Goal: Information Seeking & Learning: Learn about a topic

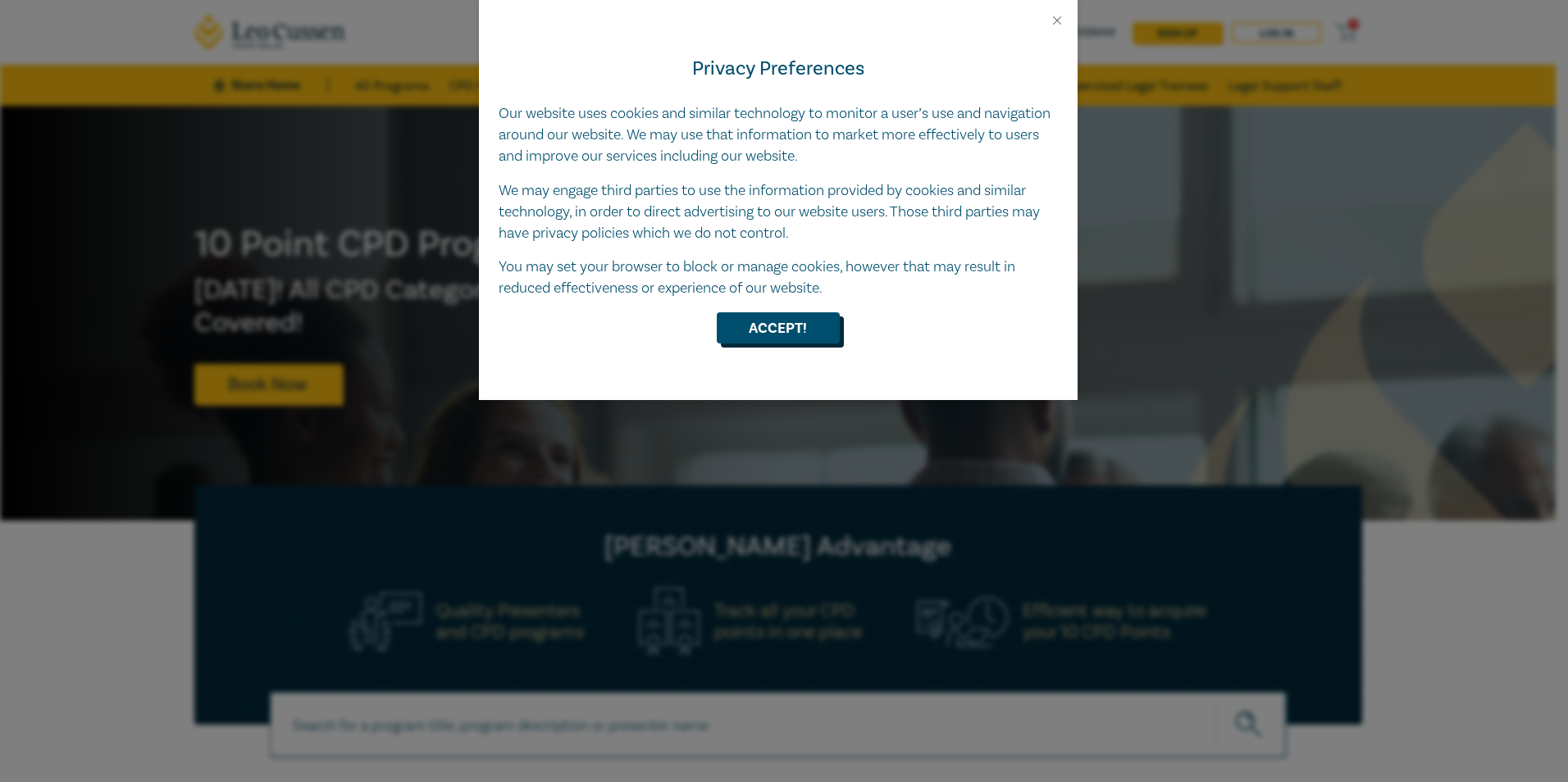
click at [777, 326] on button "Accept!" at bounding box center [778, 327] width 123 height 31
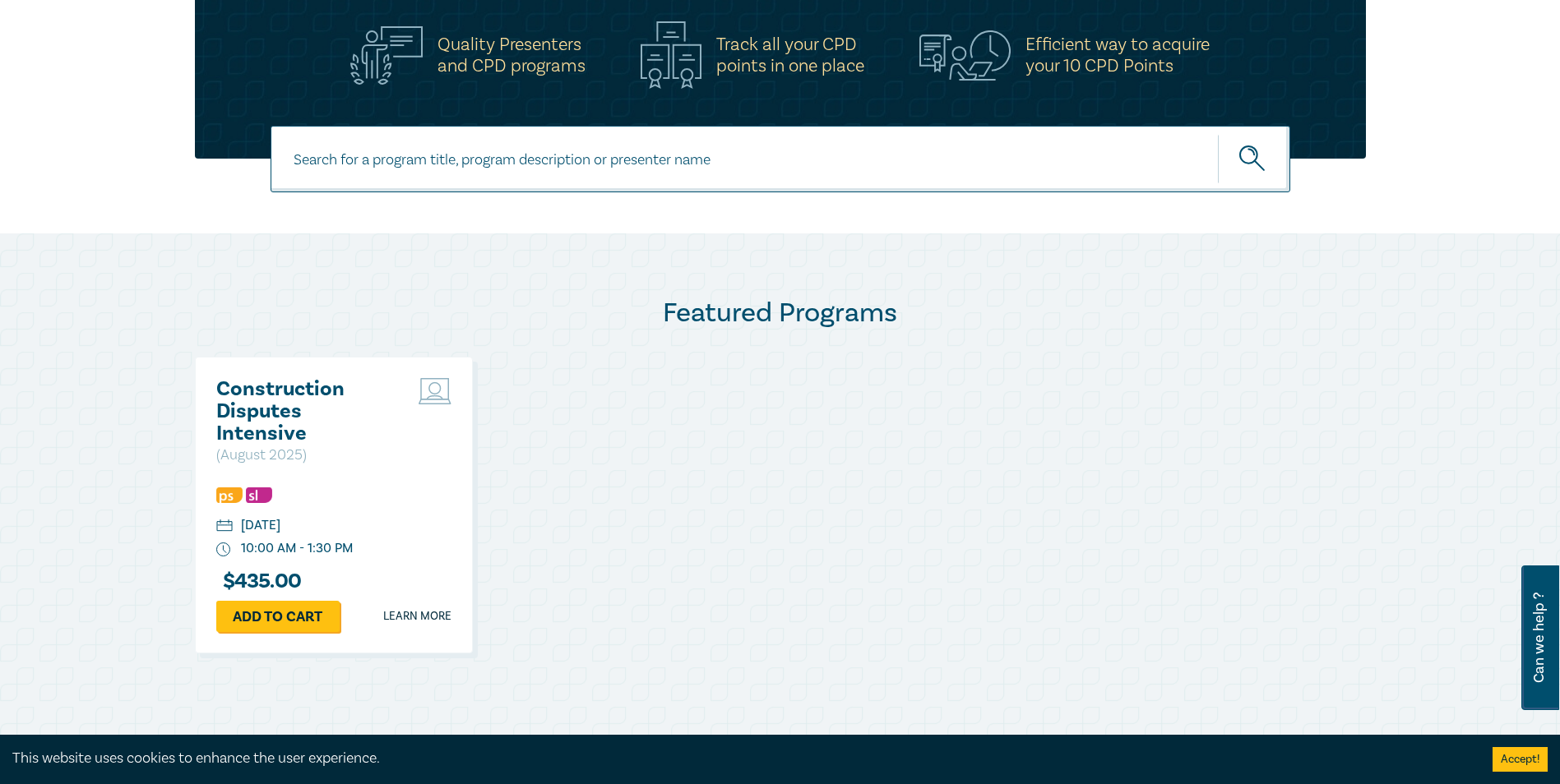
scroll to position [575, 0]
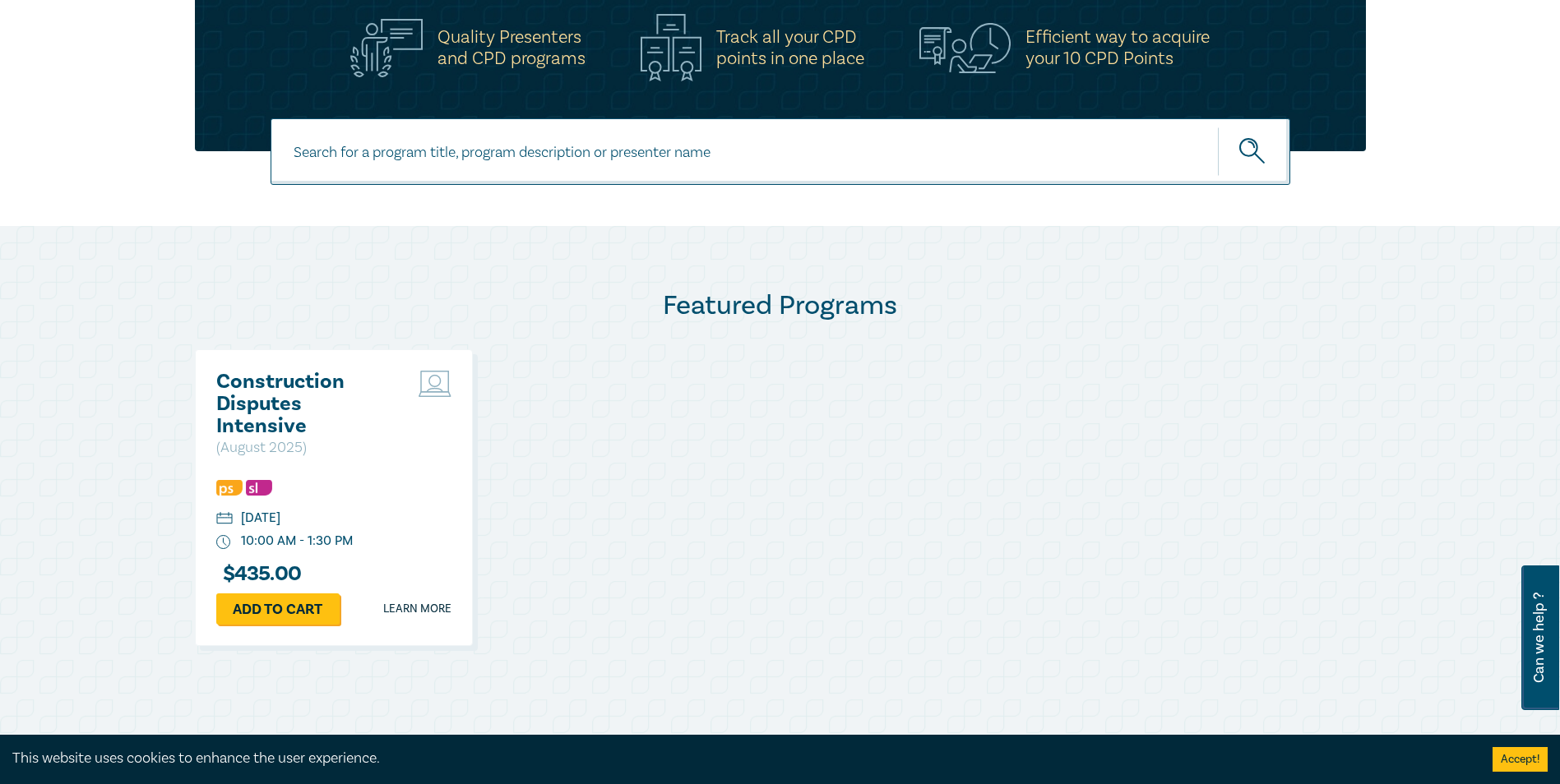
click at [339, 412] on h2 "Construction Disputes Intensive" at bounding box center [305, 404] width 177 height 67
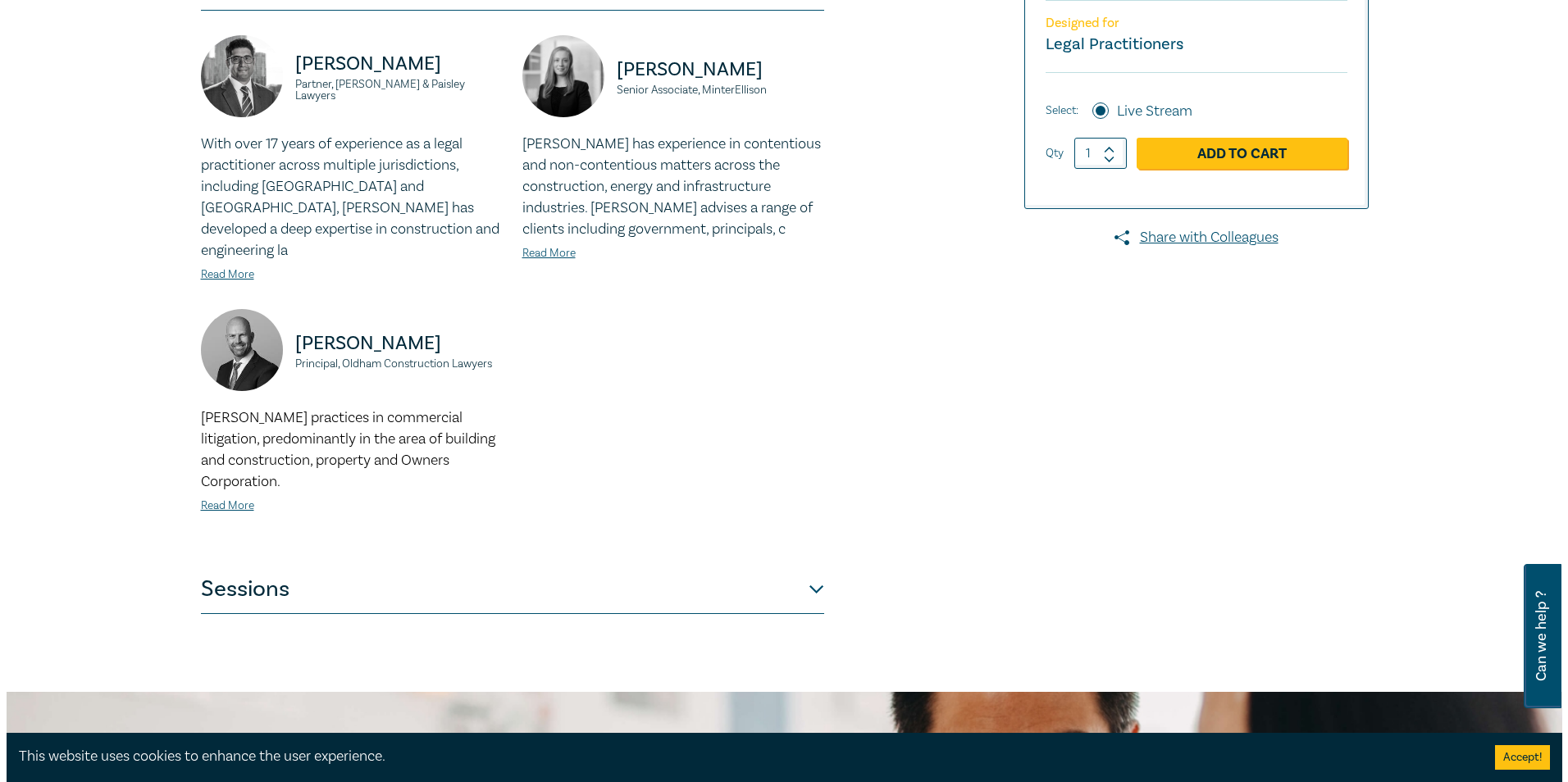
scroll to position [537, 0]
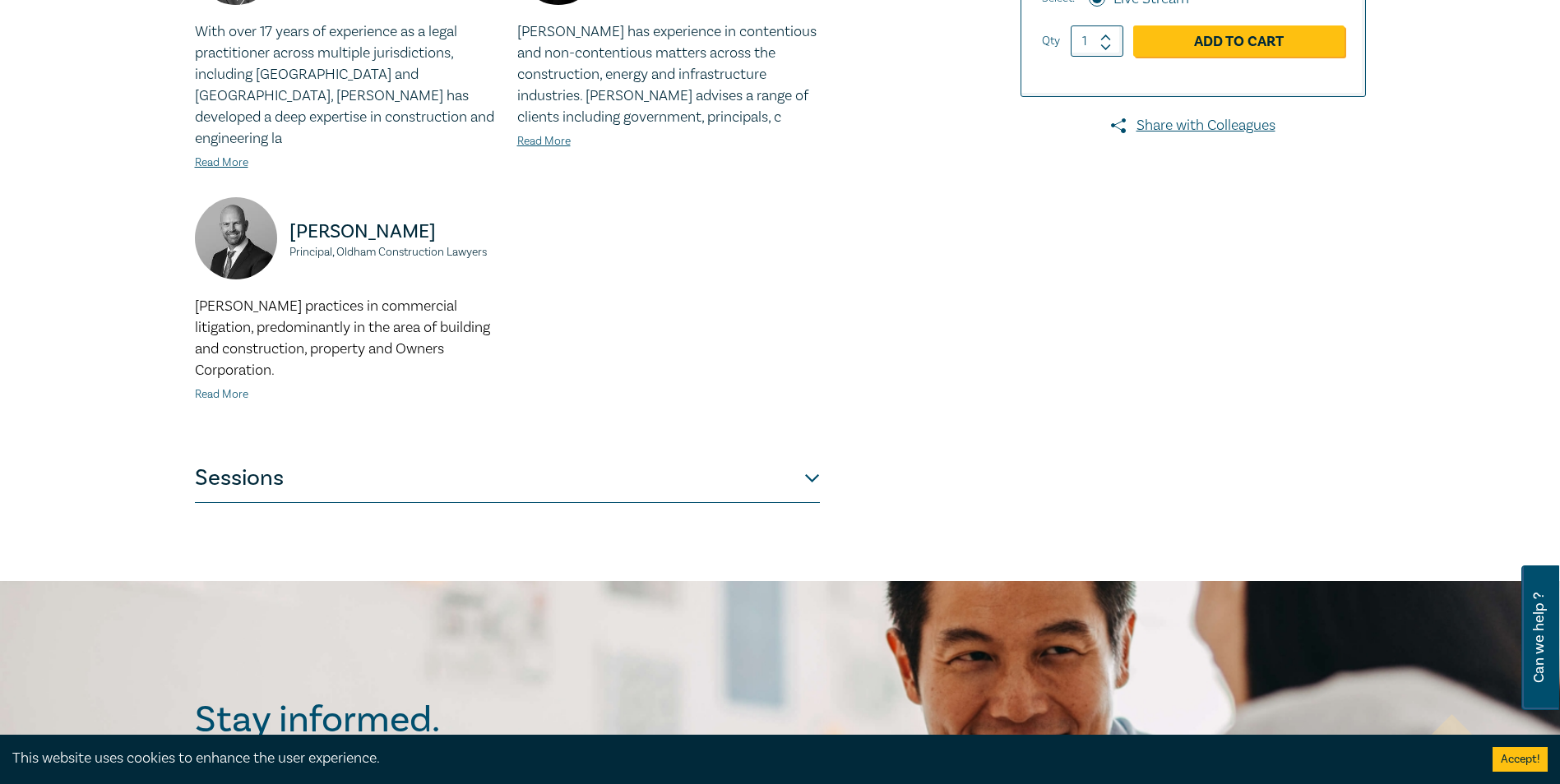
click at [224, 387] on link "Read More" at bounding box center [221, 394] width 54 height 15
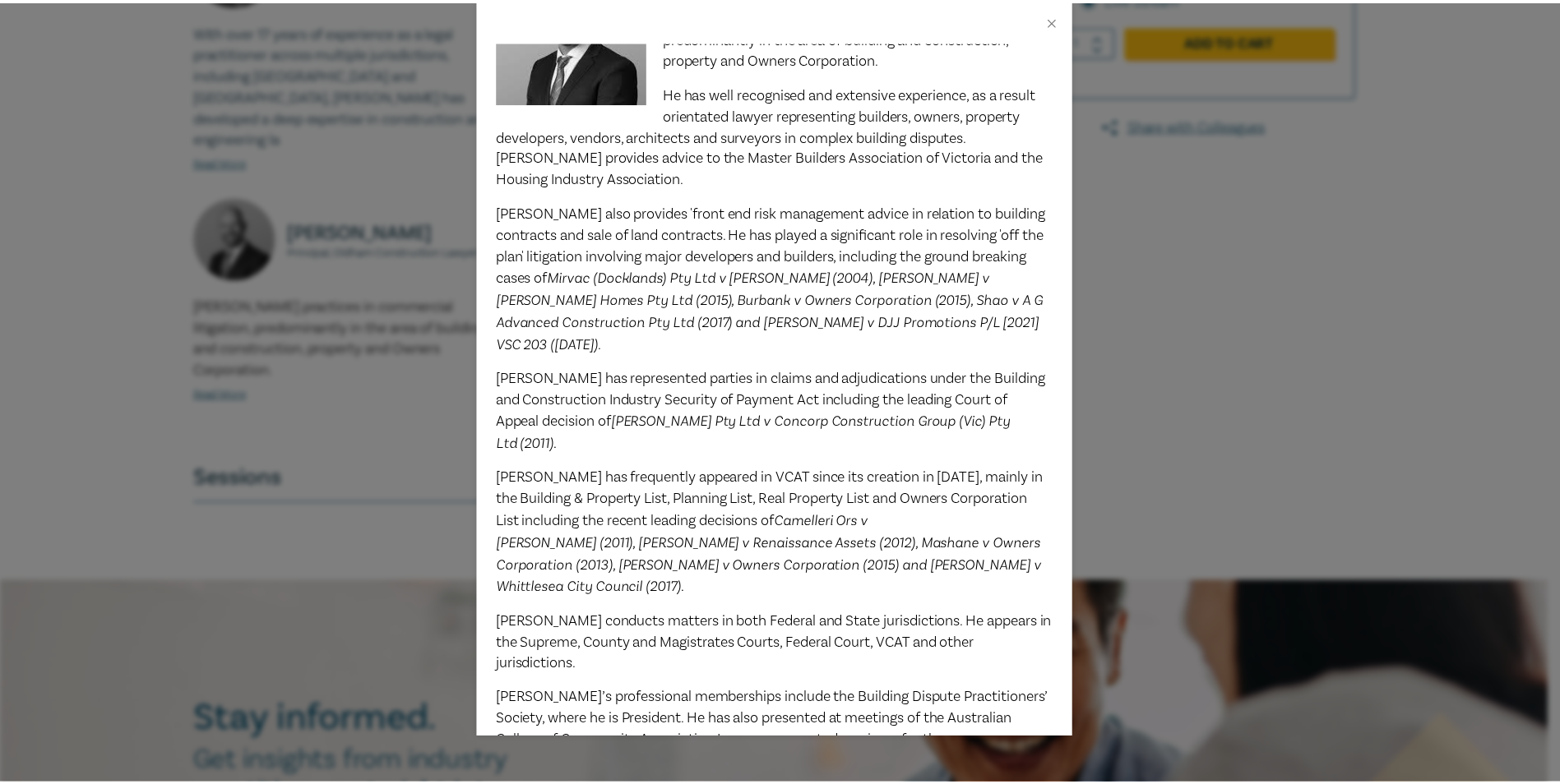
scroll to position [136, 0]
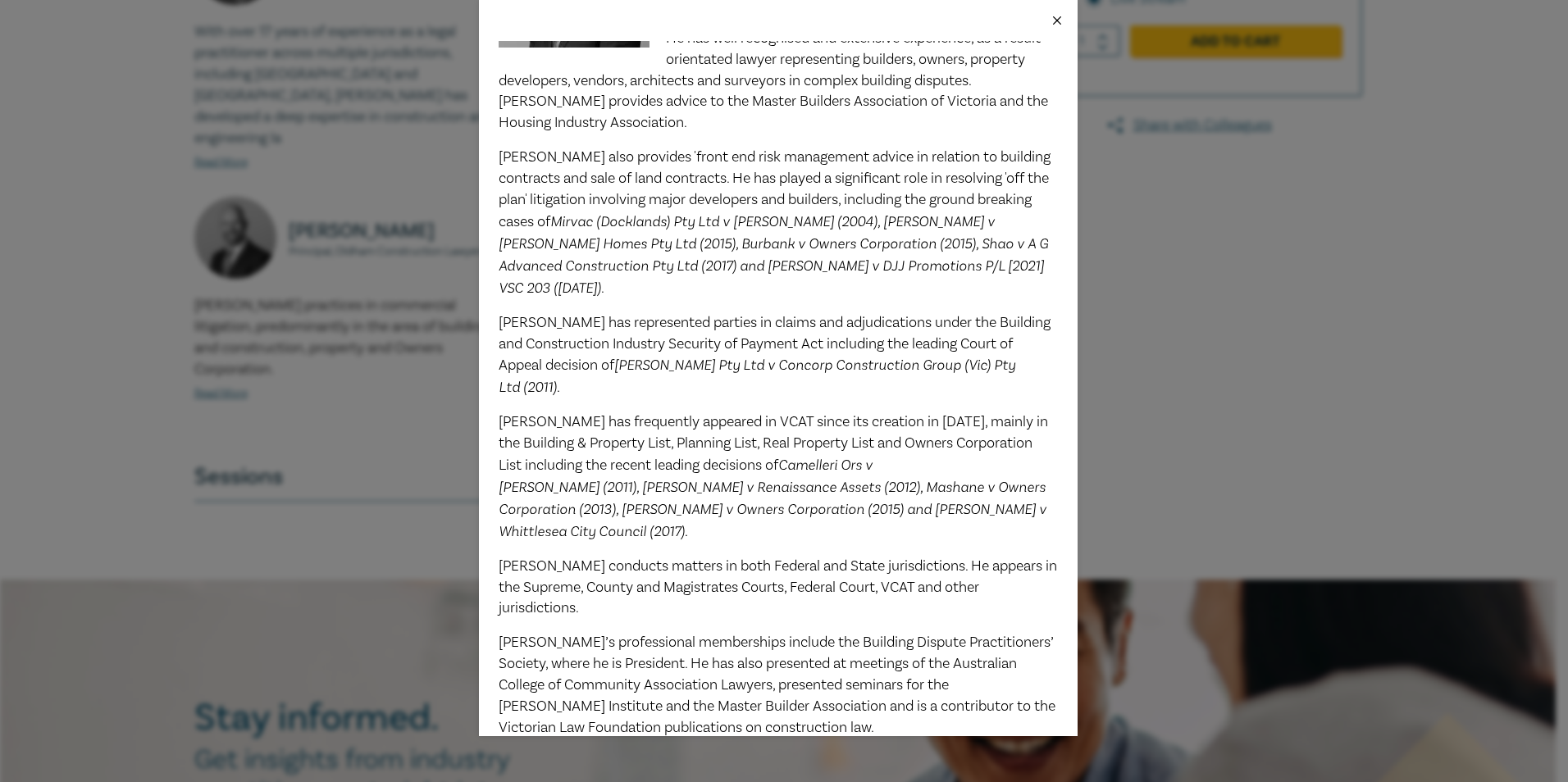
click at [1051, 27] on button "Close" at bounding box center [1056, 20] width 15 height 15
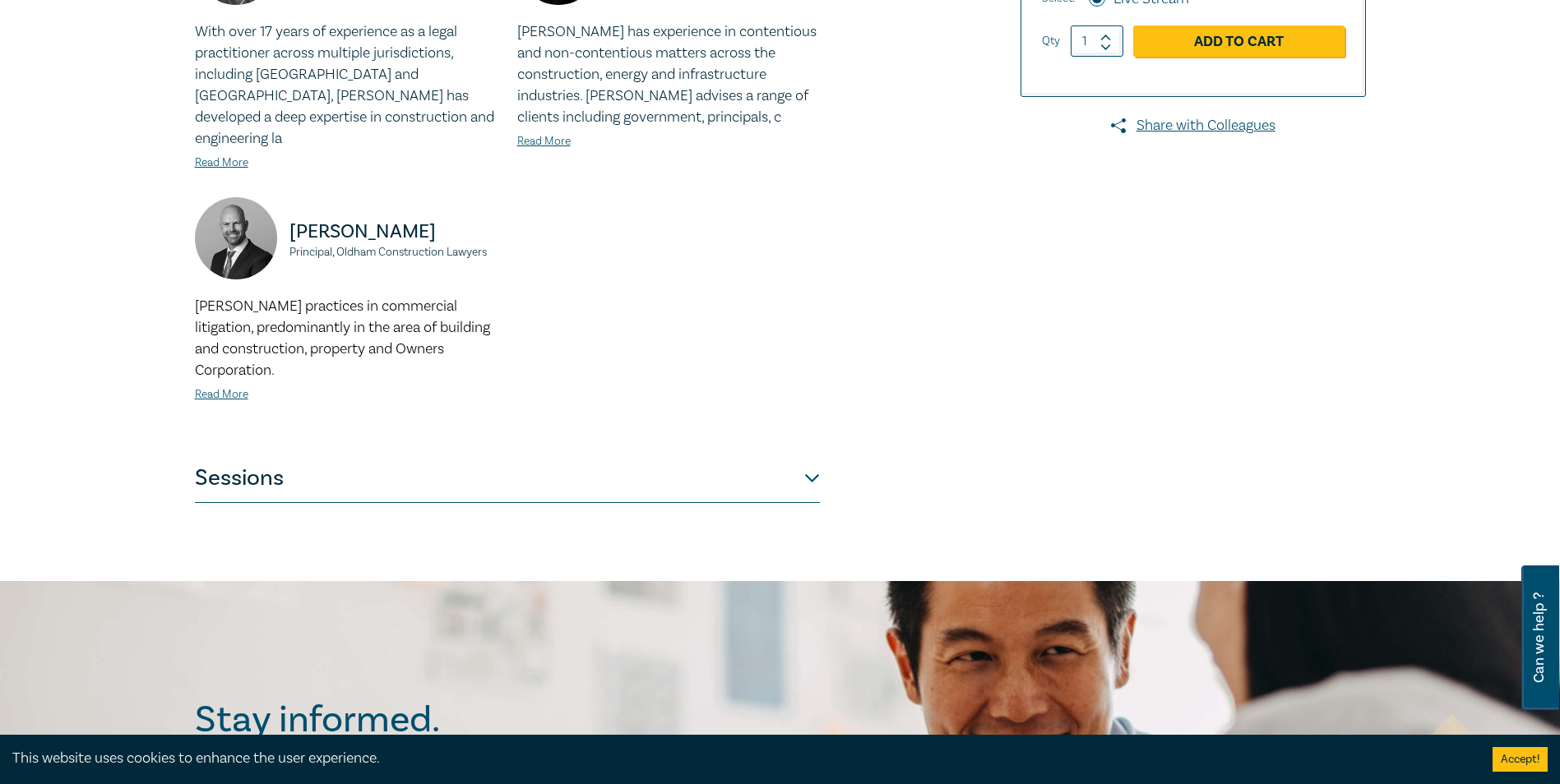
click at [805, 454] on button "Sessions" at bounding box center [507, 479] width 625 height 49
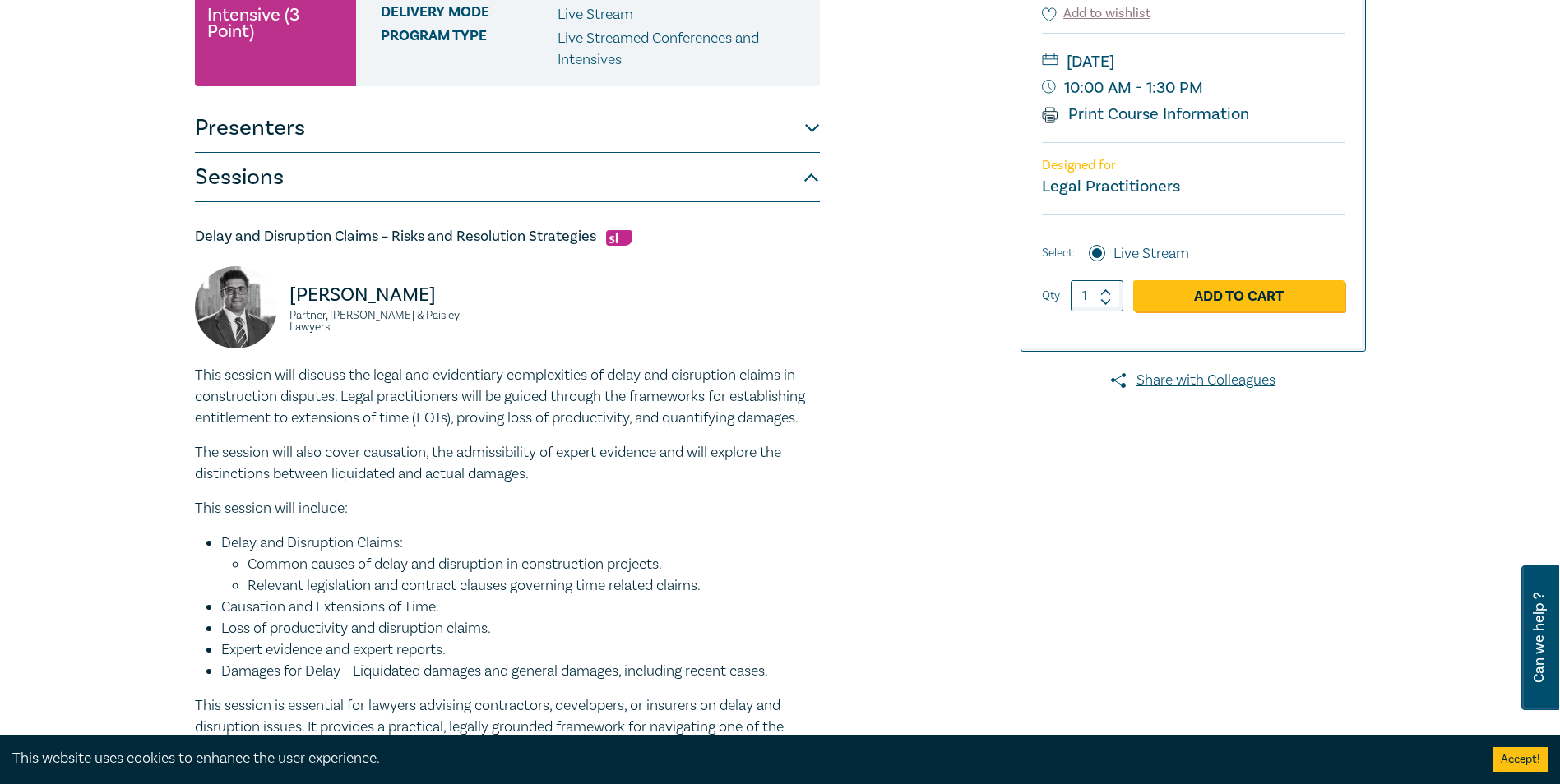
scroll to position [411, 0]
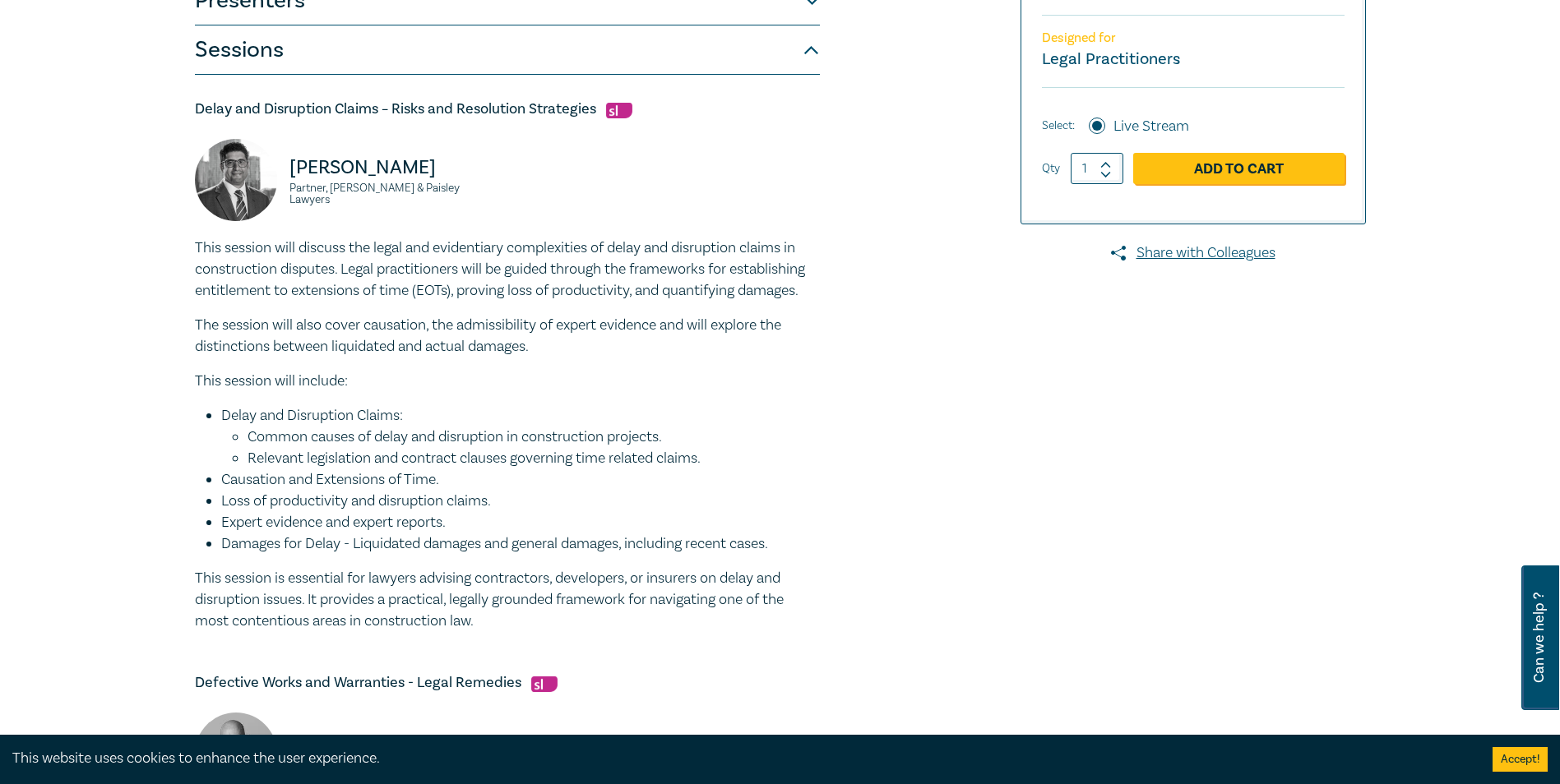
click at [245, 318] on p "The session will also cover causation, the admissibility of expert evidence and…" at bounding box center [507, 336] width 625 height 43
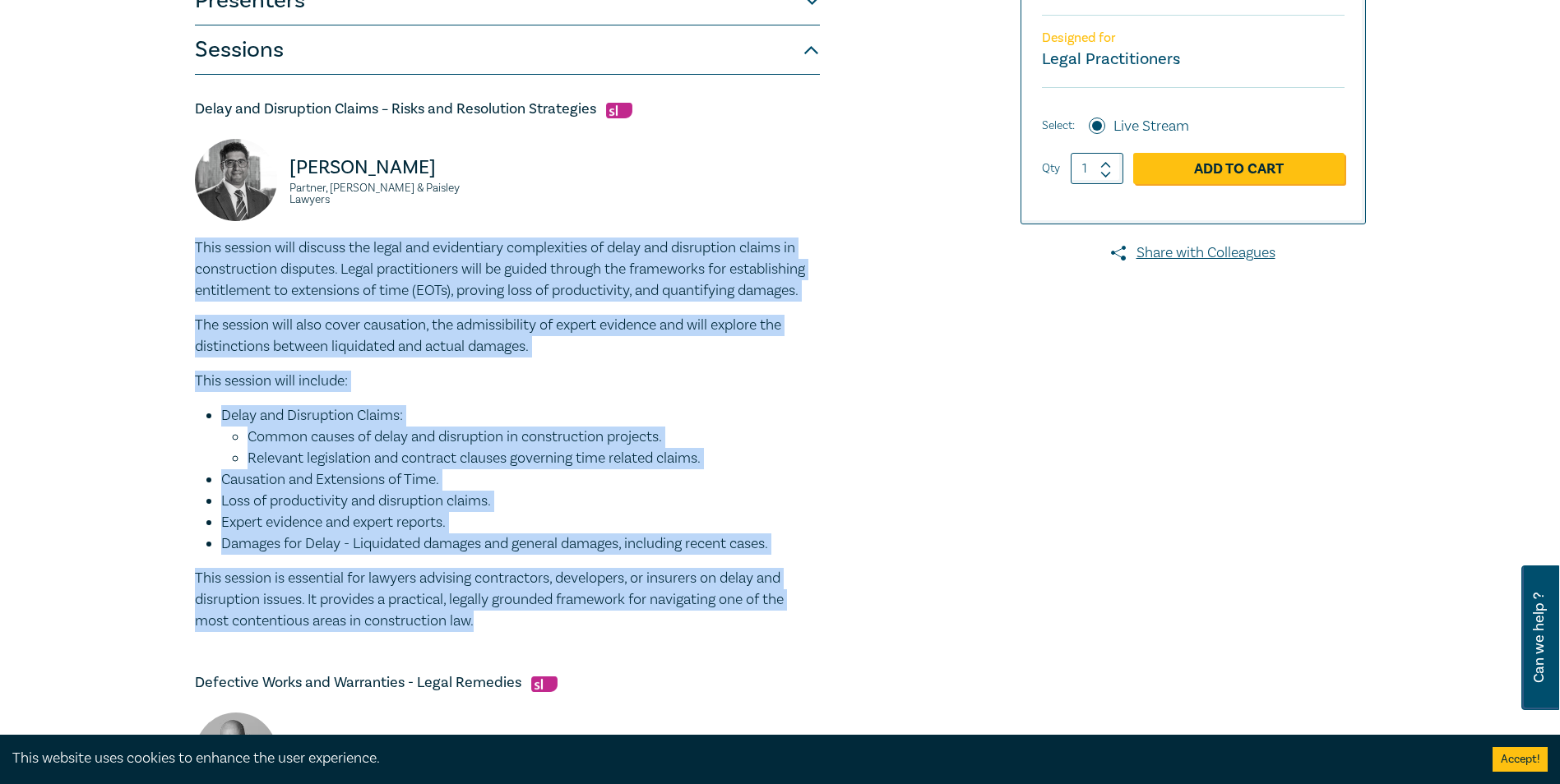
drag, startPoint x: 188, startPoint y: 242, endPoint x: 494, endPoint y: 626, distance: 491.0
click at [494, 626] on div "Construction Disputes Intensive I25045 CPD Intensive (3 Point) CPD Points 3 Poi…" at bounding box center [581, 771] width 793 height 1997
drag, startPoint x: 494, startPoint y: 626, endPoint x: 391, endPoint y: 467, distance: 189.4
copy div "This session will discuss the legal and evidentiary complexities of delay and d…"
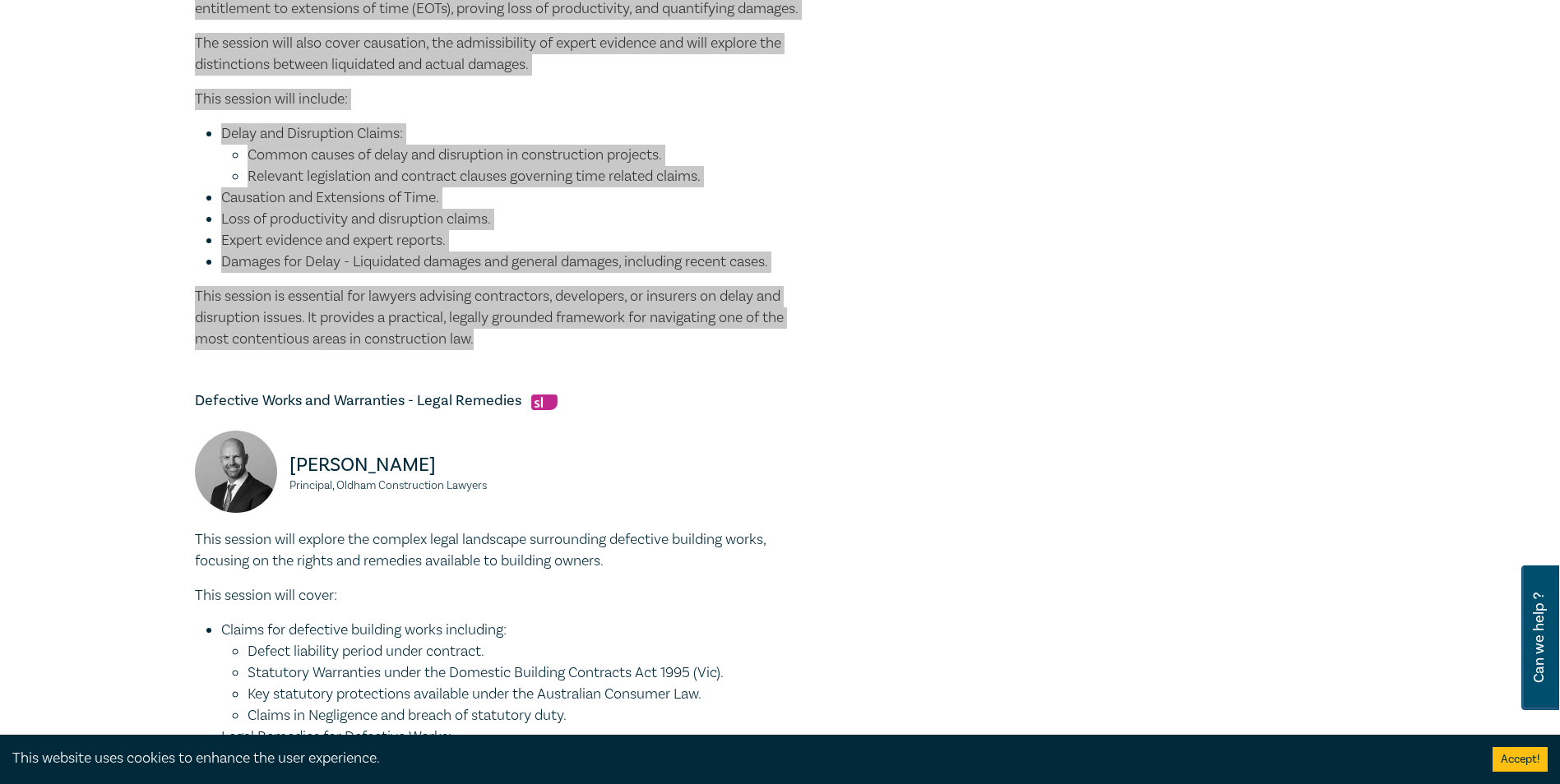
scroll to position [904, 0]
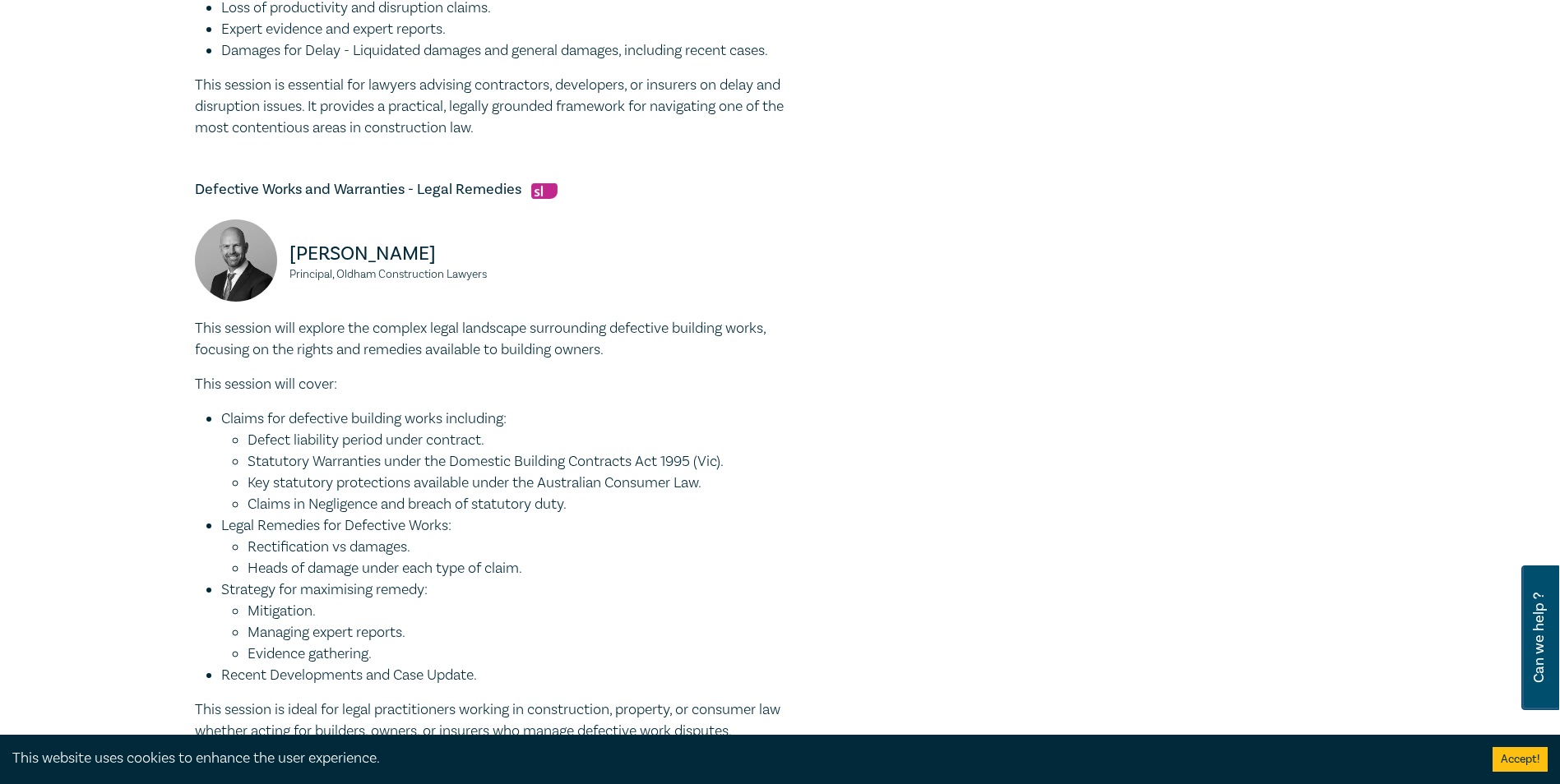
click at [409, 459] on li "Statutory Warranties under the Domestic Building Contracts Act 1995 (Vic)." at bounding box center [533, 462] width 572 height 21
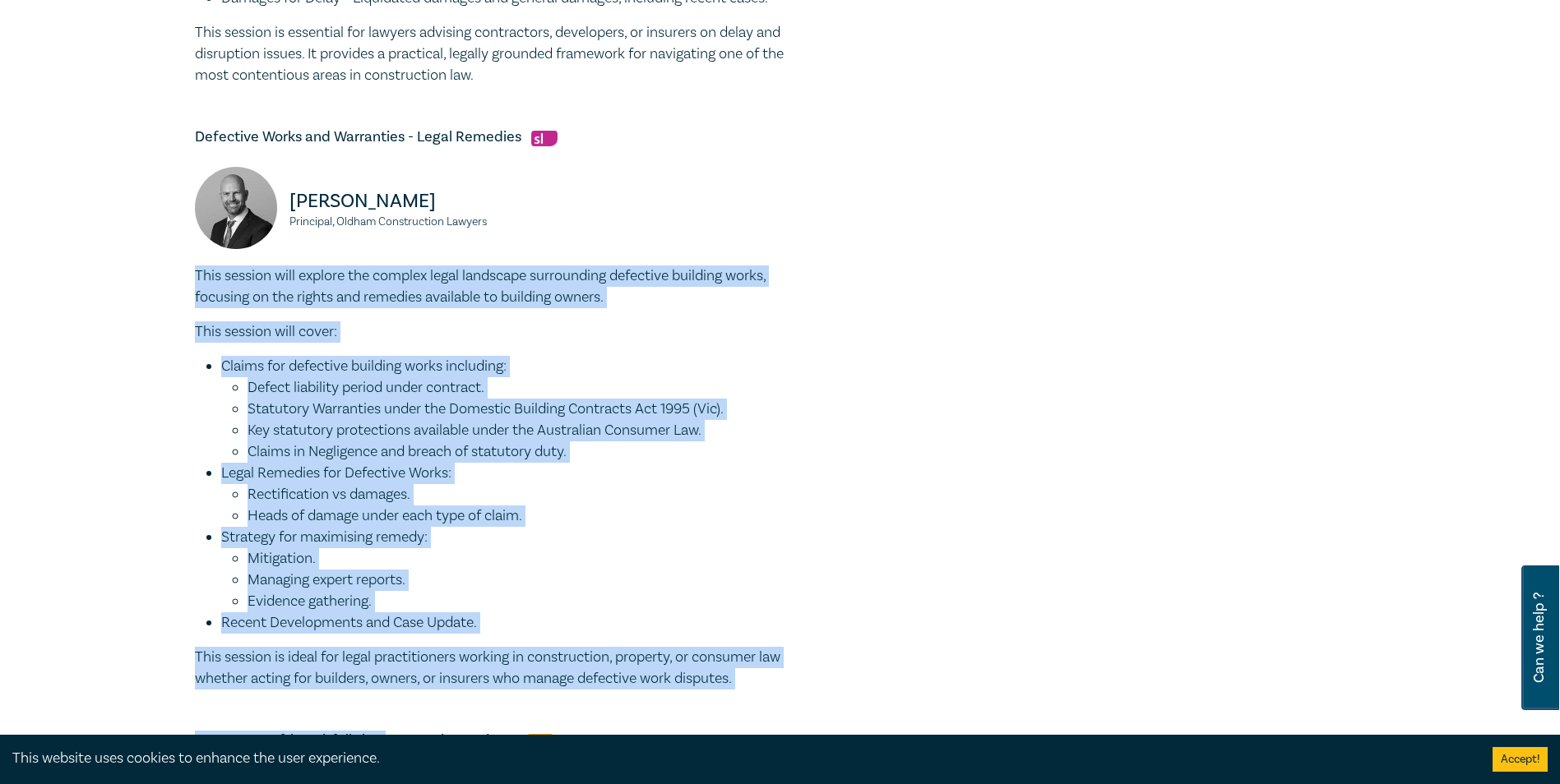
scroll to position [986, 0]
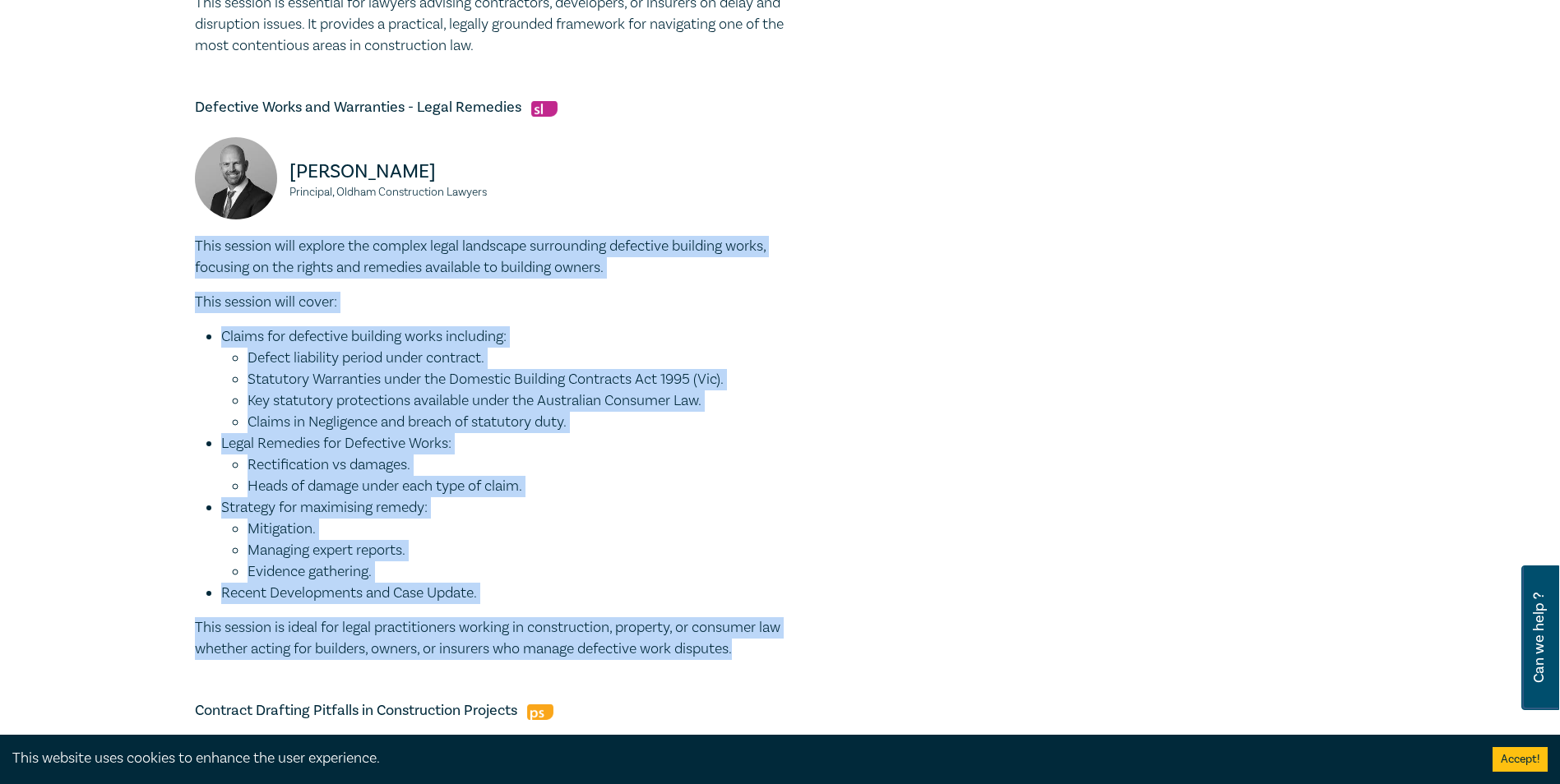
drag, startPoint x: 196, startPoint y: 322, endPoint x: 791, endPoint y: 652, distance: 680.4
click at [791, 652] on div "This session will explore the complex legal landscape surrounding defective bui…" at bounding box center [507, 448] width 625 height 424
copy div "This session will explore the complex legal landscape surrounding defective bui…"
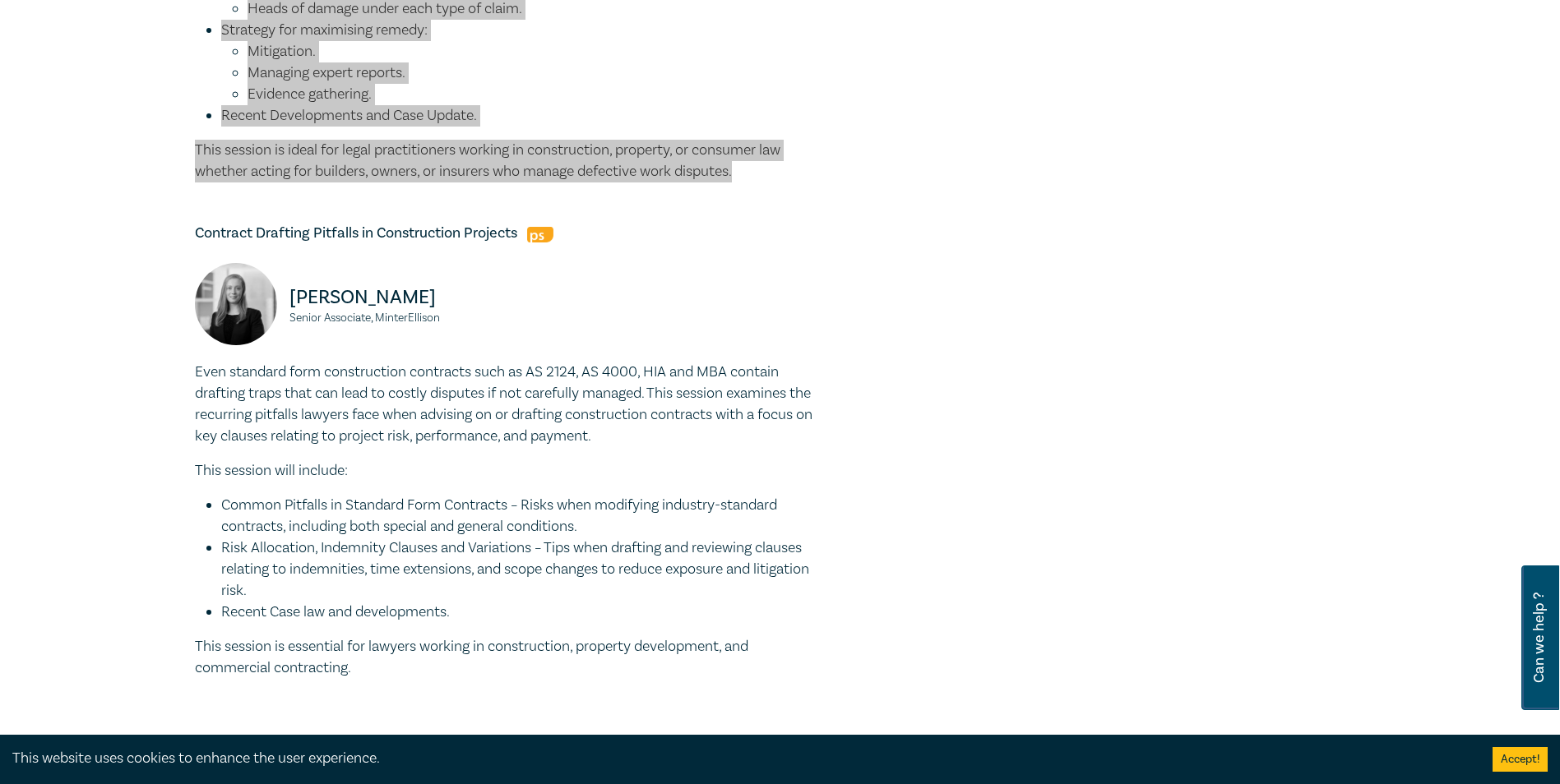
scroll to position [1479, 0]
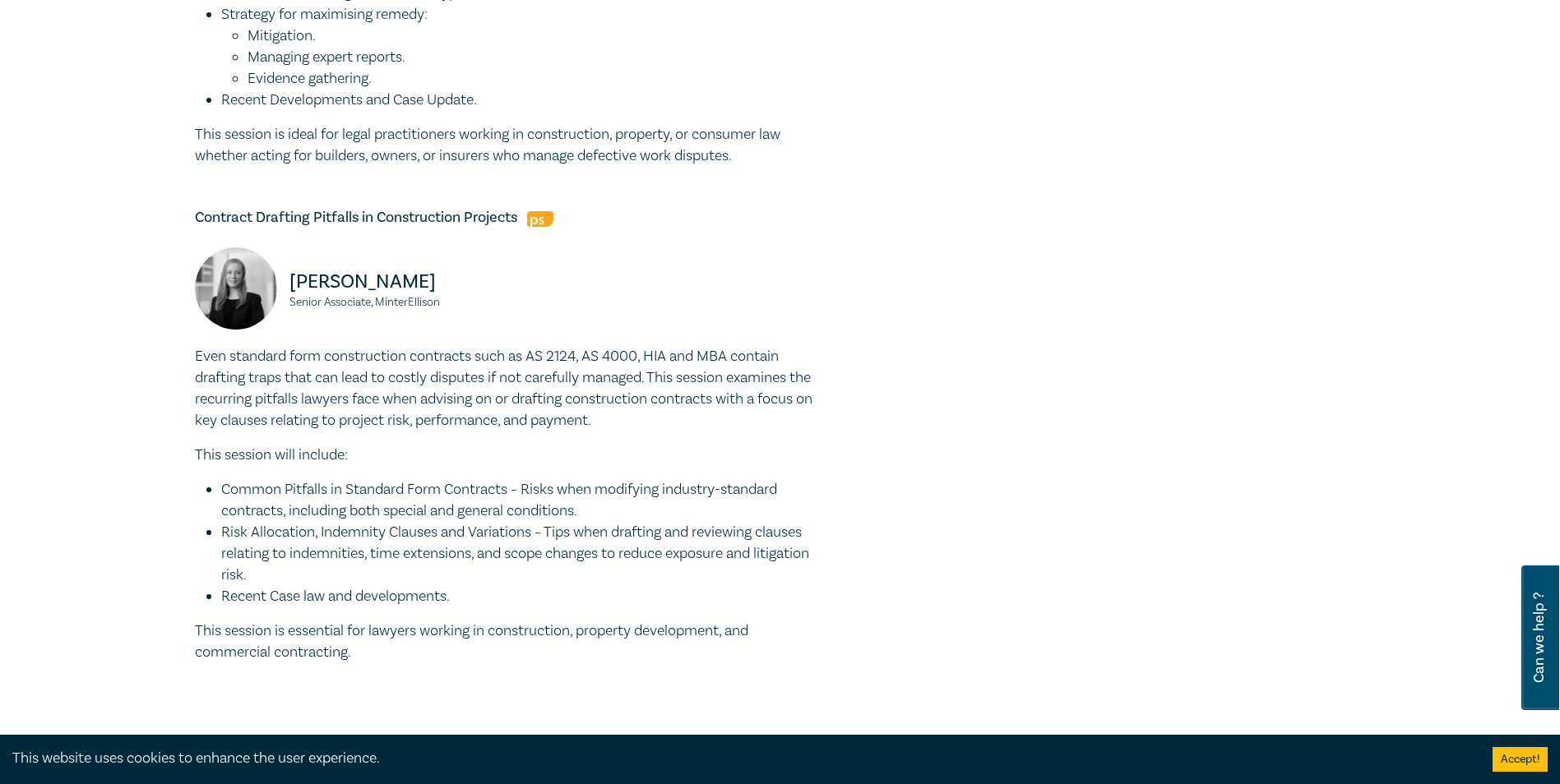
click at [708, 337] on div "Isobel Carmody Senior Associate, MinterEllison" at bounding box center [507, 297] width 644 height 99
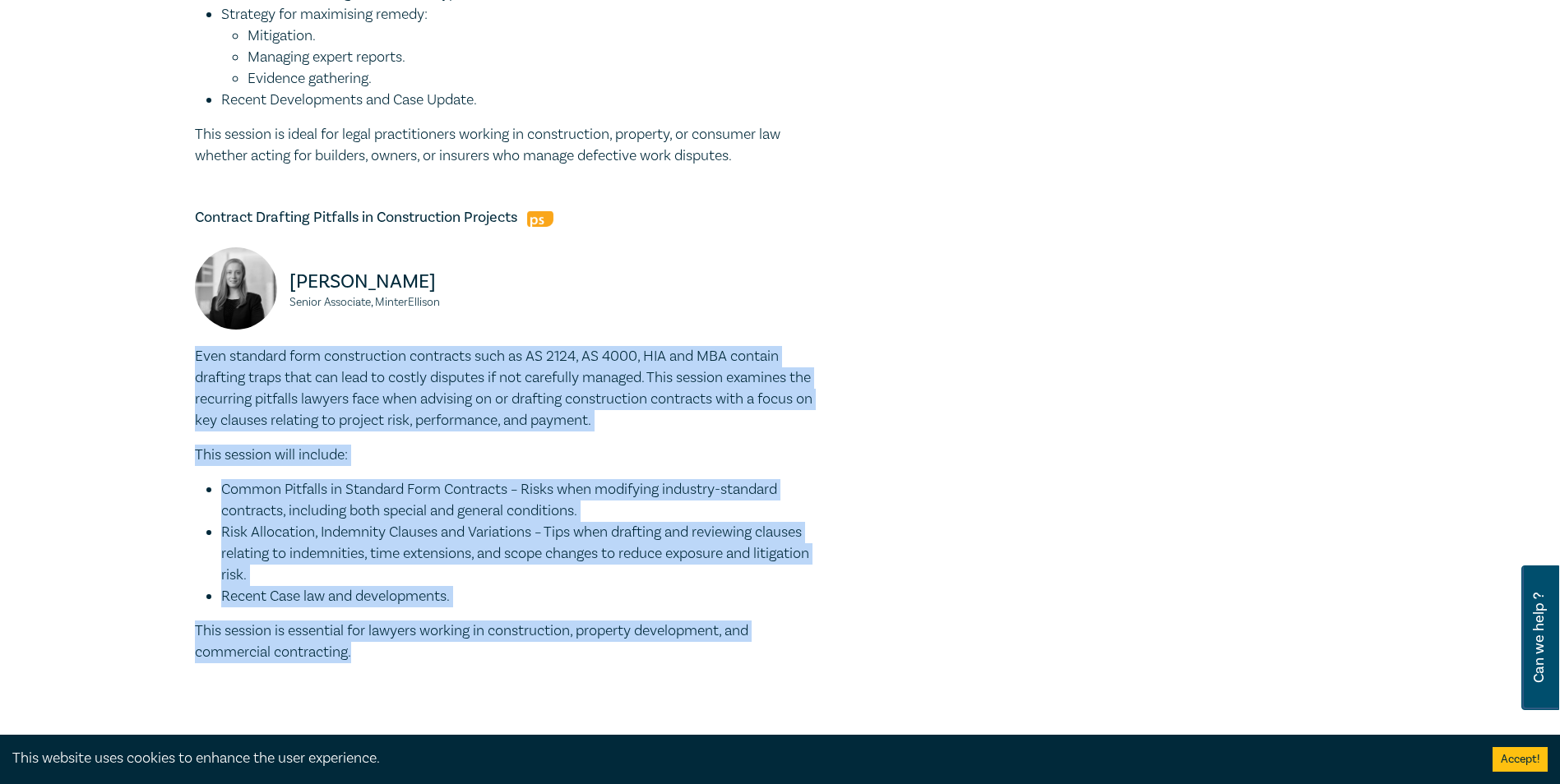
drag, startPoint x: 190, startPoint y: 348, endPoint x: 411, endPoint y: 659, distance: 381.5
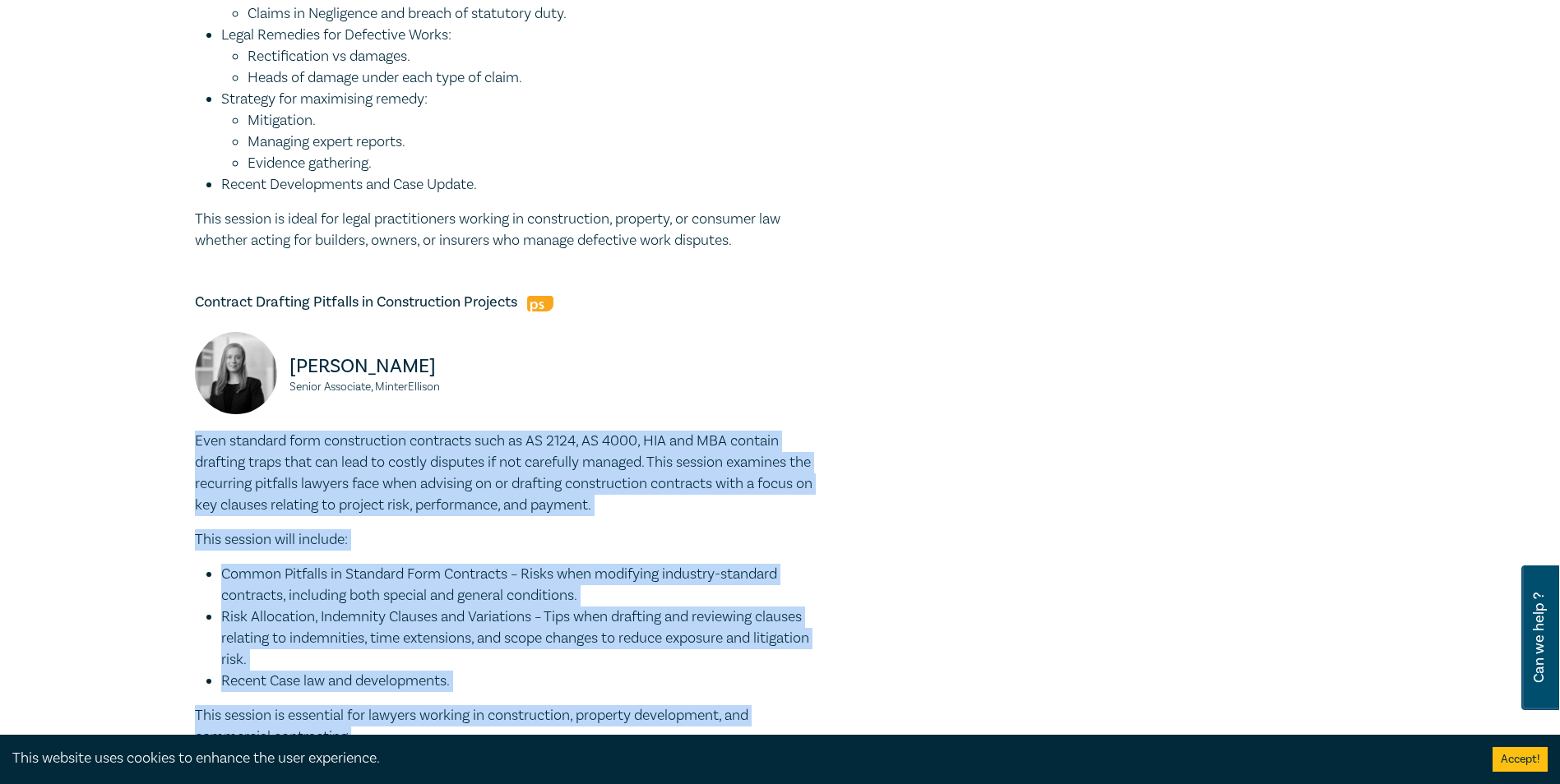
scroll to position [1315, 0]
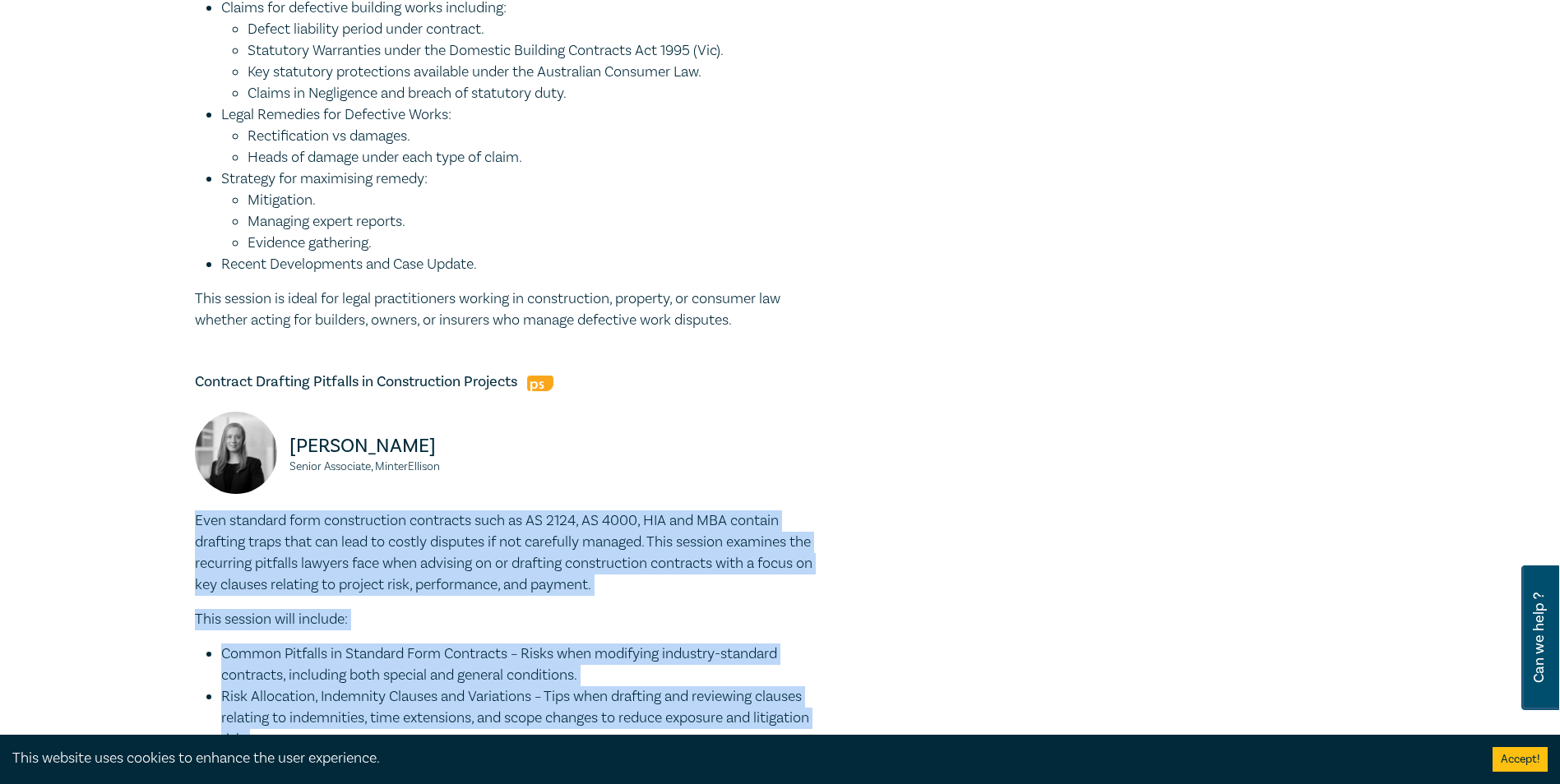
copy div "Even standard form construction contracts such as AS 2124, AS 4000, HIA and MBA…"
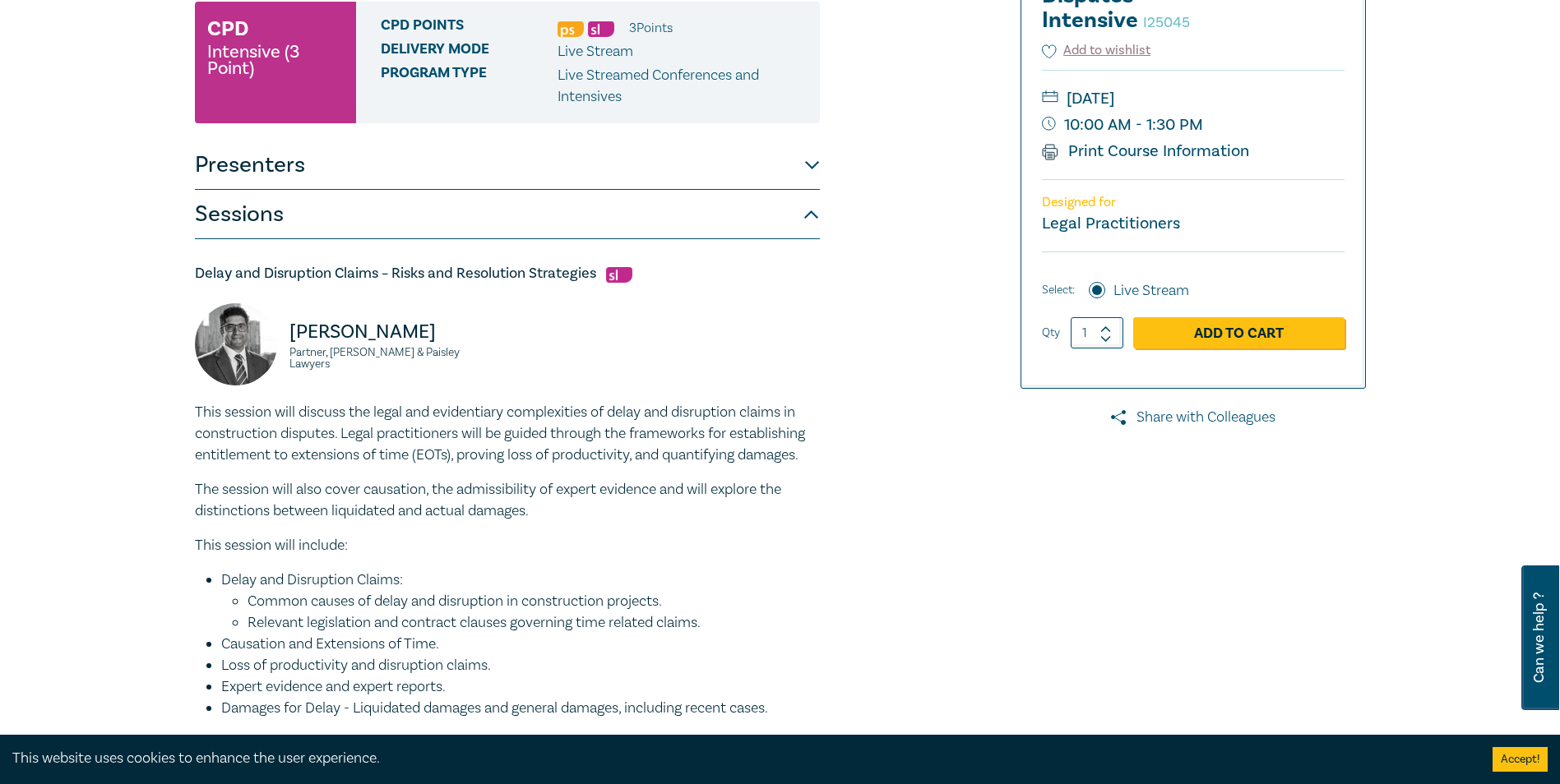
scroll to position [0, 0]
